Goal: Transaction & Acquisition: Purchase product/service

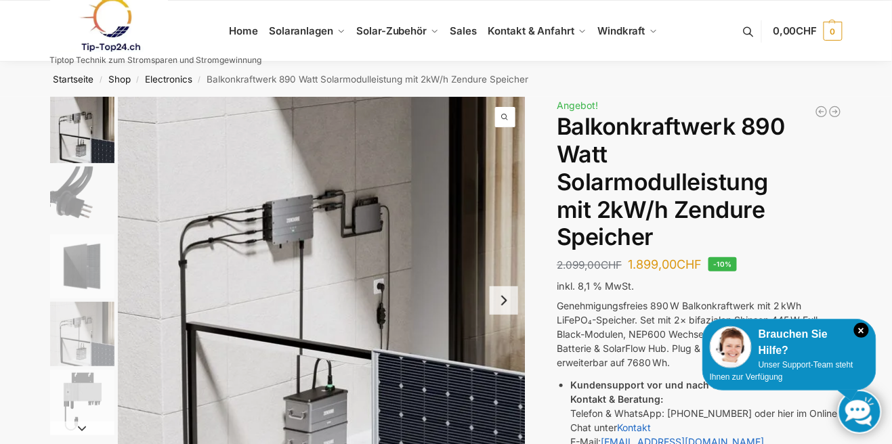
click at [92, 132] on img "1 / 5" at bounding box center [82, 130] width 64 height 66
click at [501, 295] on button "Next slide" at bounding box center [504, 301] width 28 height 28
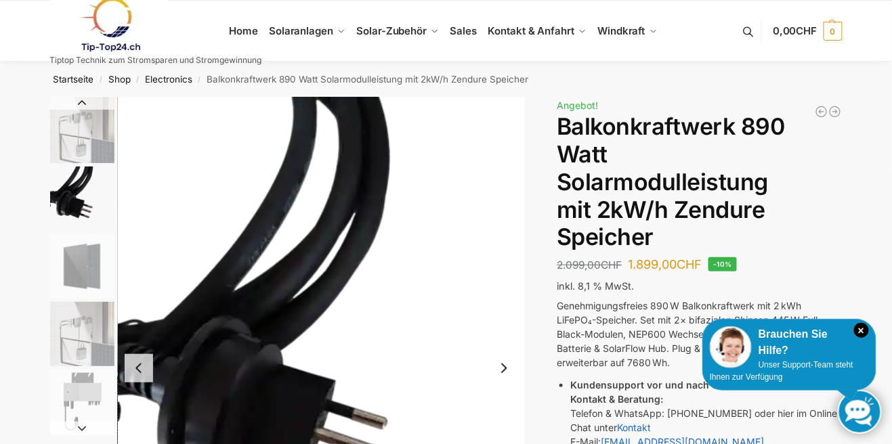
click at [501, 295] on img "2 / 5" at bounding box center [322, 368] width 408 height 543
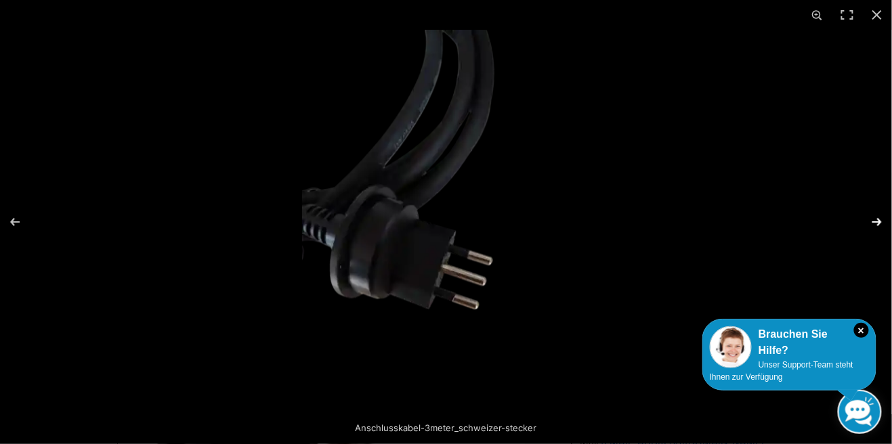
click at [877, 218] on button "Next (arrow right)" at bounding box center [868, 222] width 47 height 68
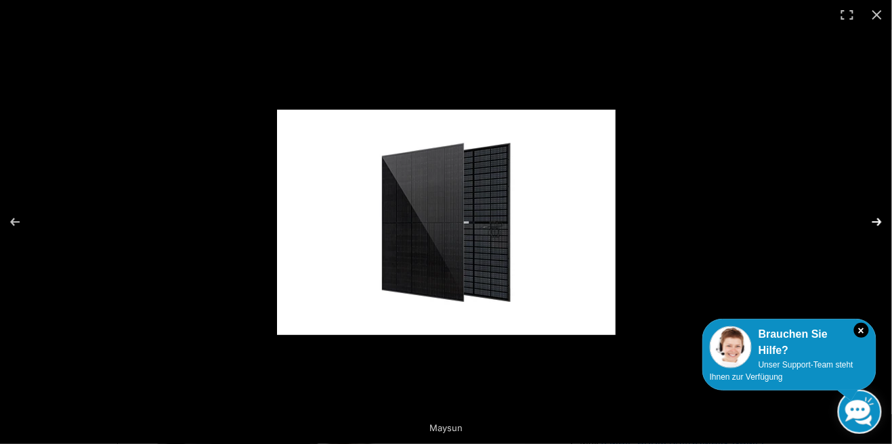
click at [879, 219] on button "Next (arrow right)" at bounding box center [868, 222] width 47 height 68
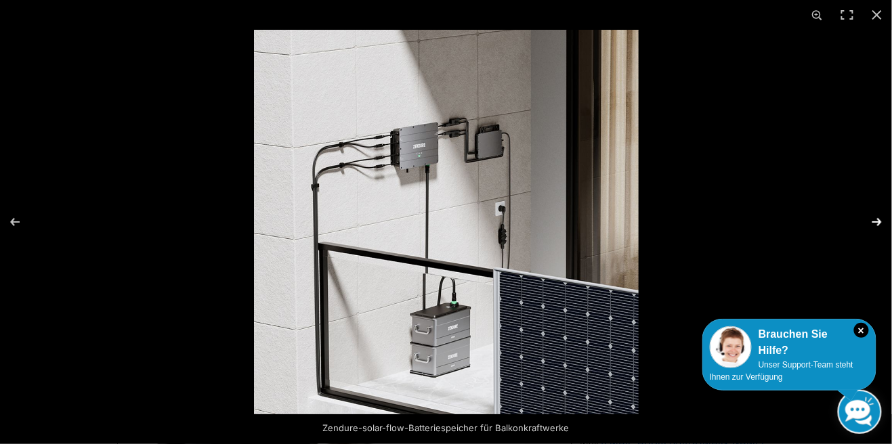
click at [879, 219] on button "Next (arrow right)" at bounding box center [868, 222] width 47 height 68
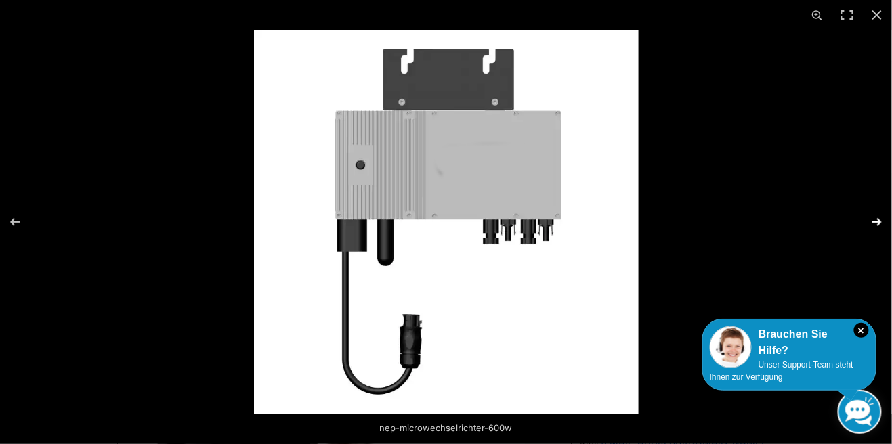
click at [879, 219] on button "Next (arrow right)" at bounding box center [868, 222] width 47 height 68
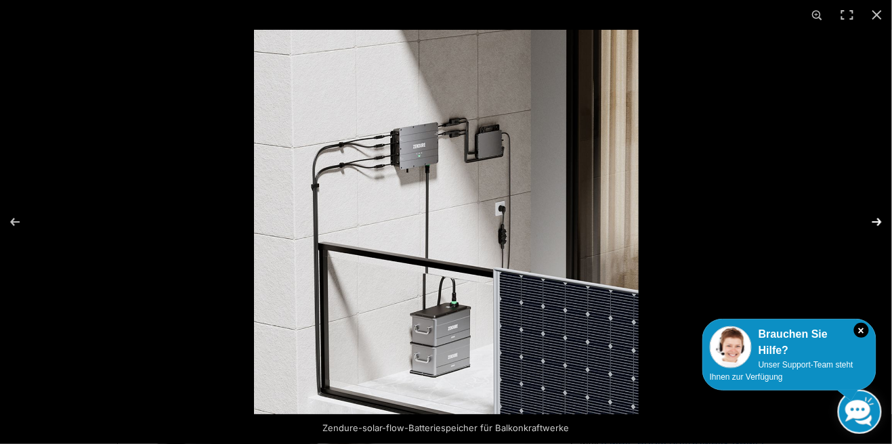
click at [879, 219] on button "Next (arrow right)" at bounding box center [868, 222] width 47 height 68
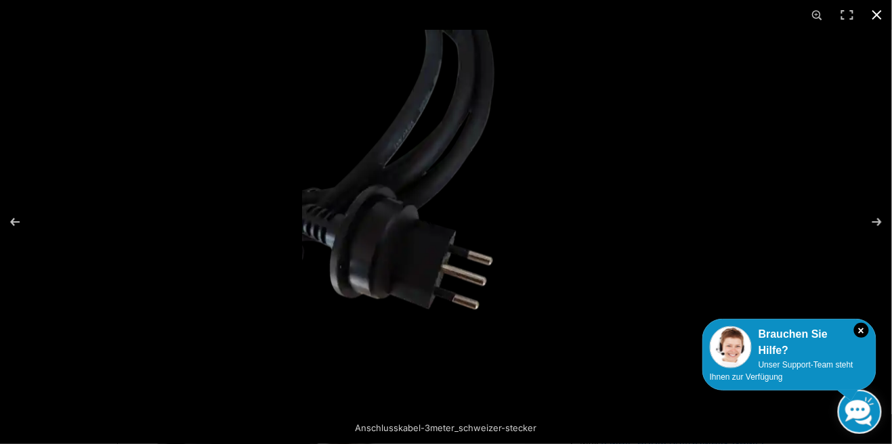
click at [873, 14] on button "Close (Esc)" at bounding box center [878, 15] width 30 height 30
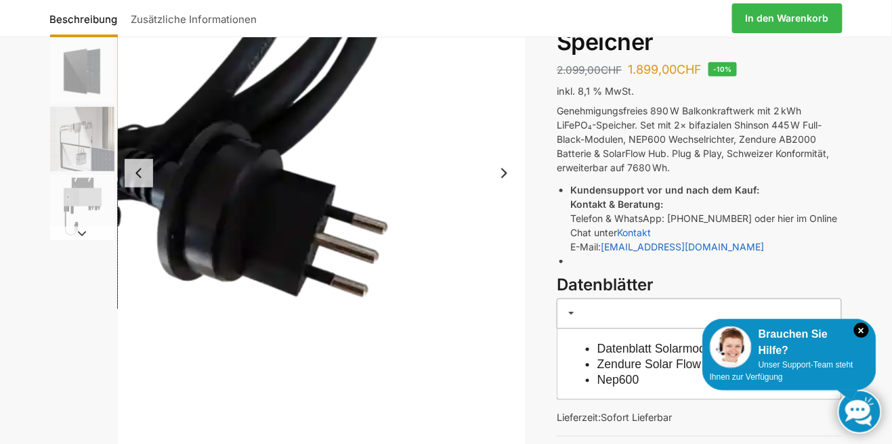
scroll to position [157, 0]
